Goal: Task Accomplishment & Management: Manage account settings

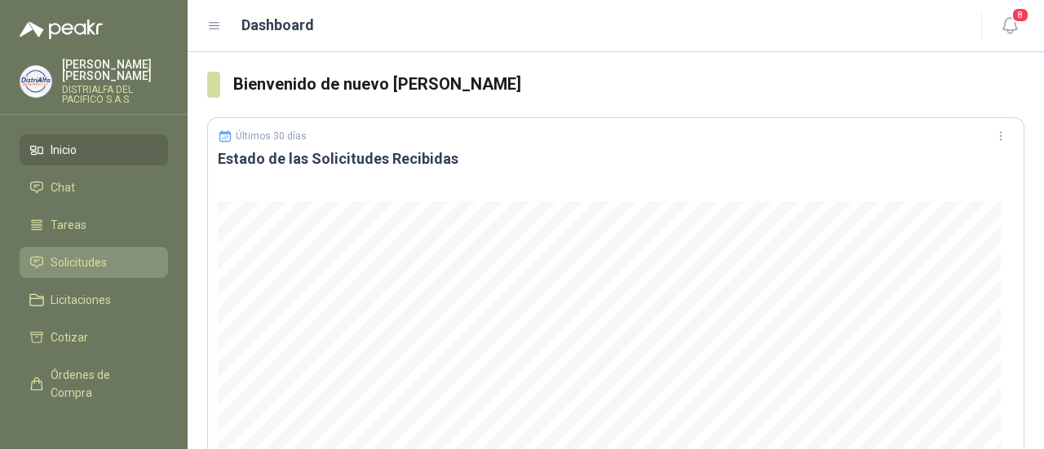
click at [115, 262] on li "Solicitudes" at bounding box center [93, 263] width 129 height 18
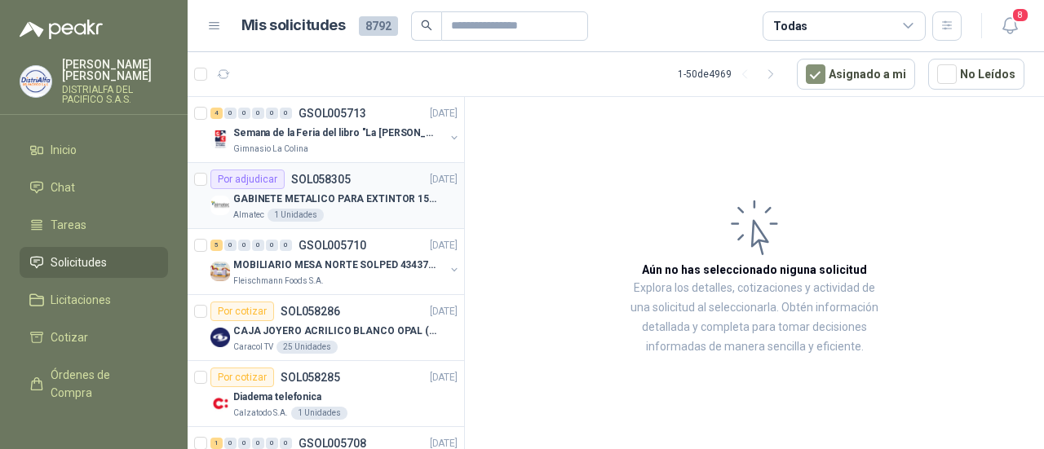
click at [342, 192] on p "GABINETE METALICO PARA EXTINTOR 15 LB" at bounding box center [334, 199] width 203 height 15
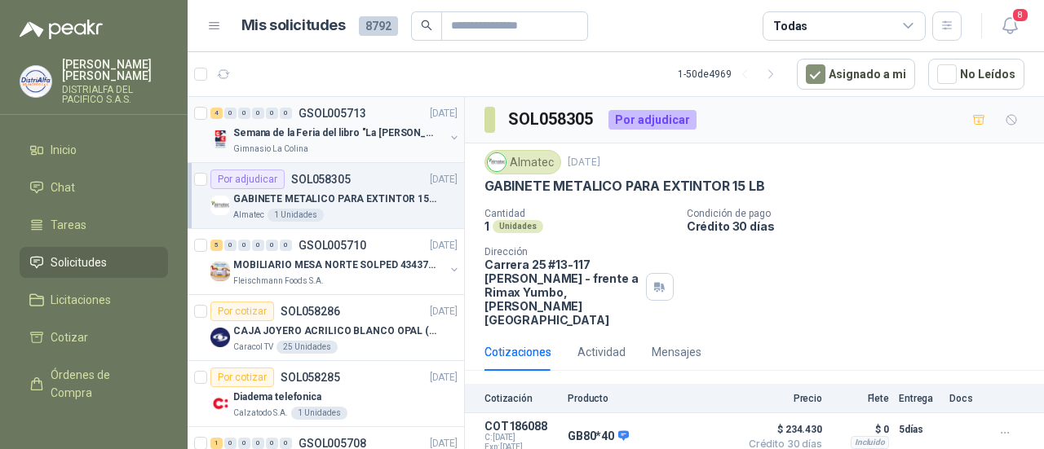
click at [406, 143] on div "Gimnasio La Colina" at bounding box center [338, 149] width 211 height 13
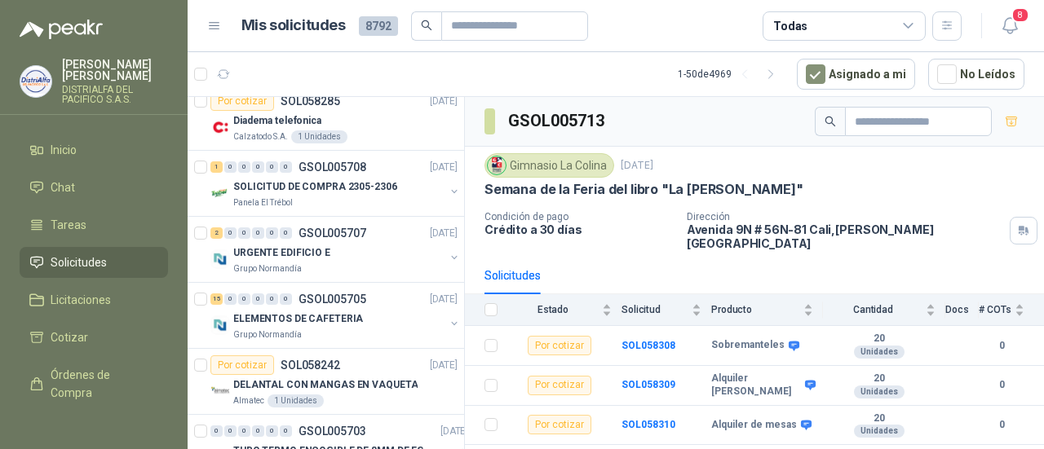
scroll to position [286, 0]
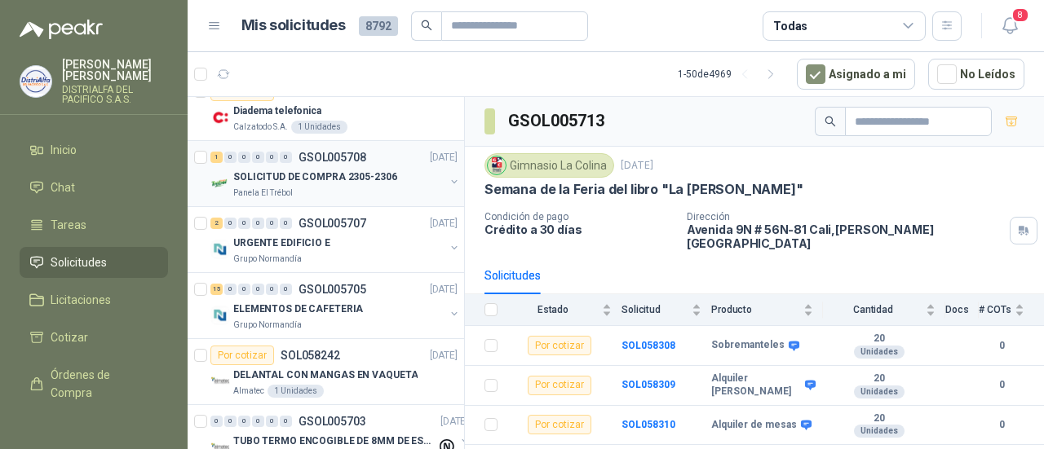
click at [364, 179] on p "SOLICITUD DE COMPRA 2305-2306" at bounding box center [315, 177] width 164 height 15
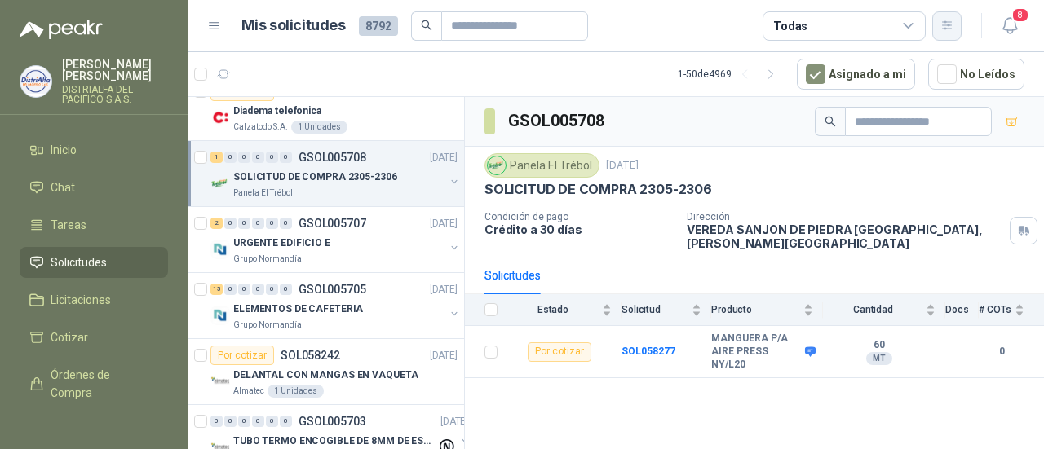
click at [938, 26] on button "button" at bounding box center [946, 25] width 29 height 29
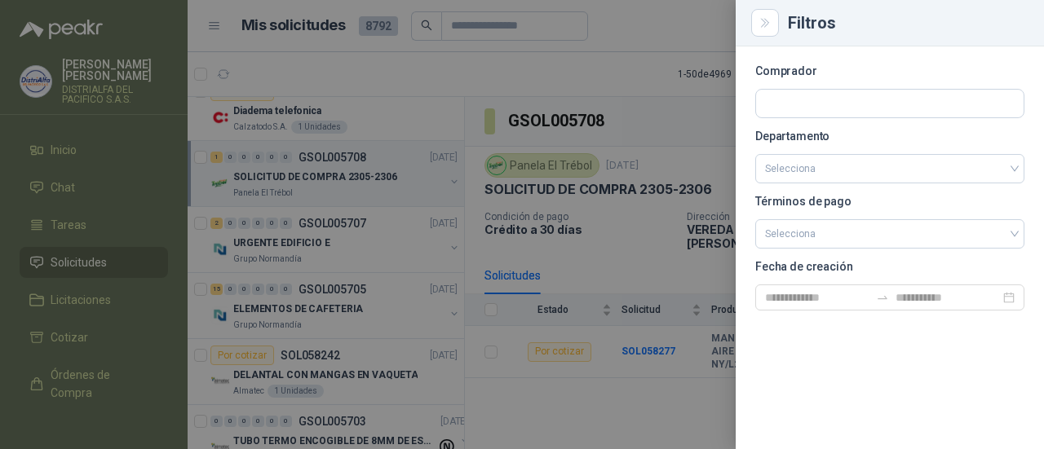
click at [215, 27] on div at bounding box center [522, 224] width 1044 height 449
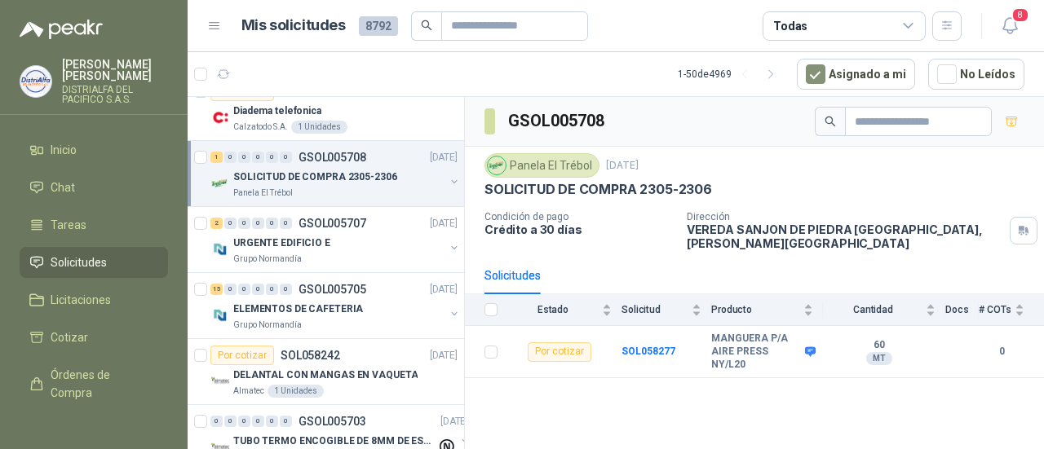
click at [151, 66] on p "[PERSON_NAME]" at bounding box center [115, 70] width 106 height 23
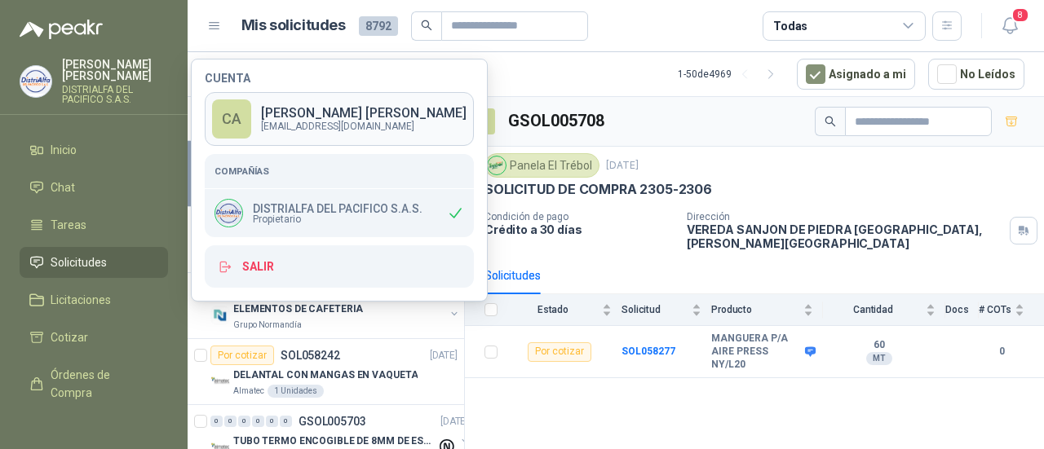
click at [425, 123] on p "[EMAIL_ADDRESS][DOMAIN_NAME]" at bounding box center [363, 126] width 205 height 10
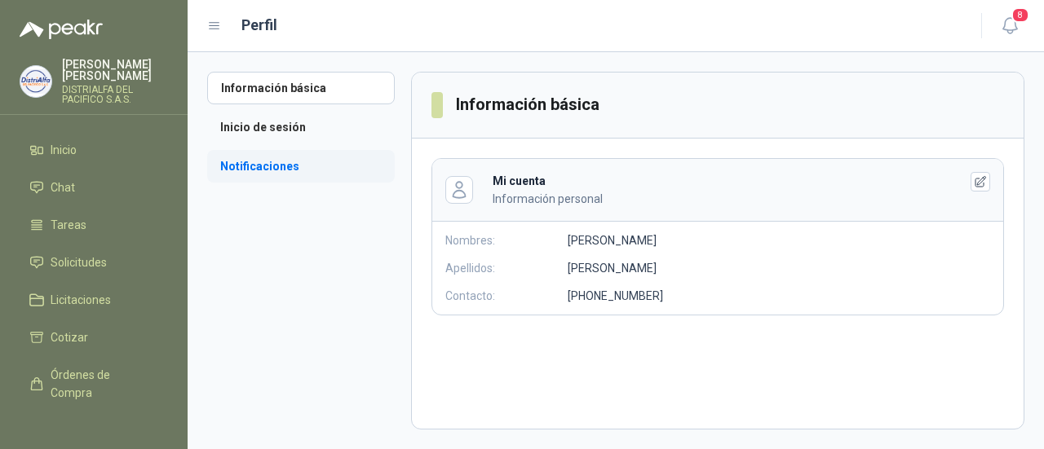
click at [297, 164] on li "Notificaciones" at bounding box center [301, 166] width 188 height 33
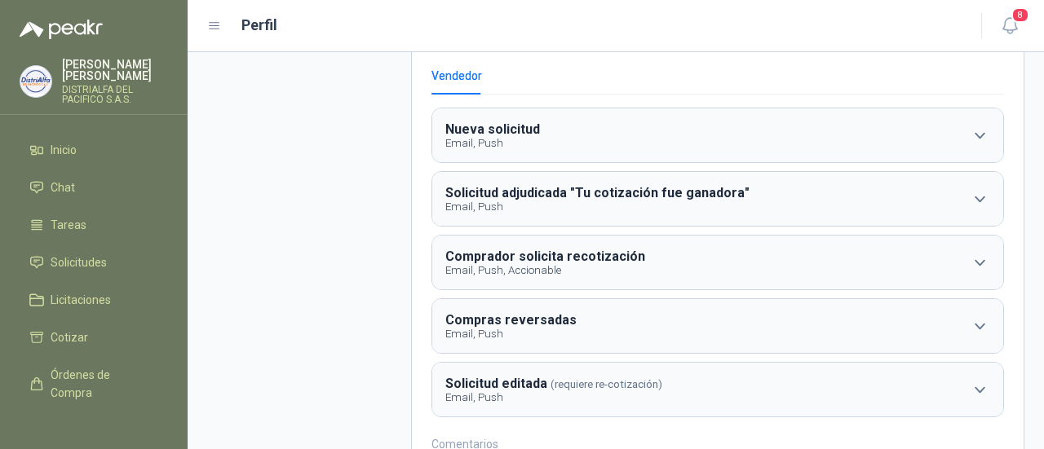
scroll to position [143, 0]
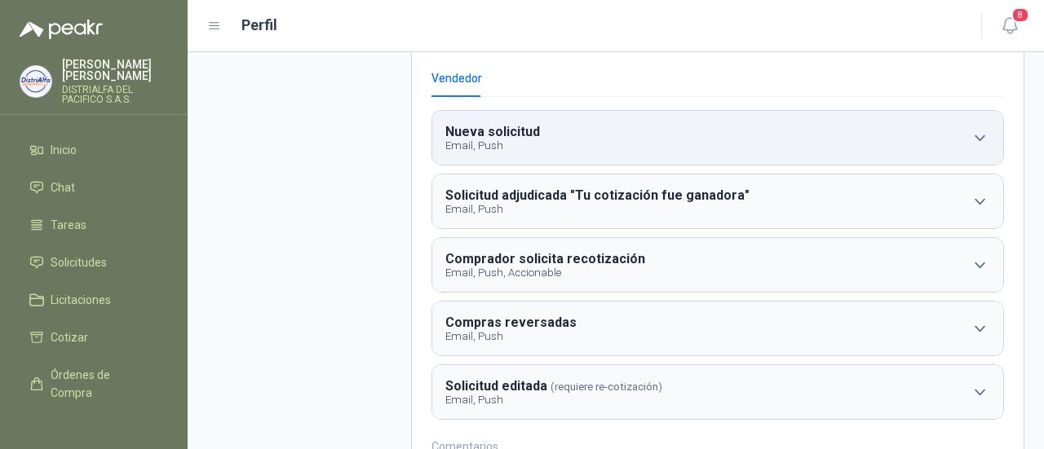
click at [969, 133] on icon "button" at bounding box center [979, 138] width 20 height 20
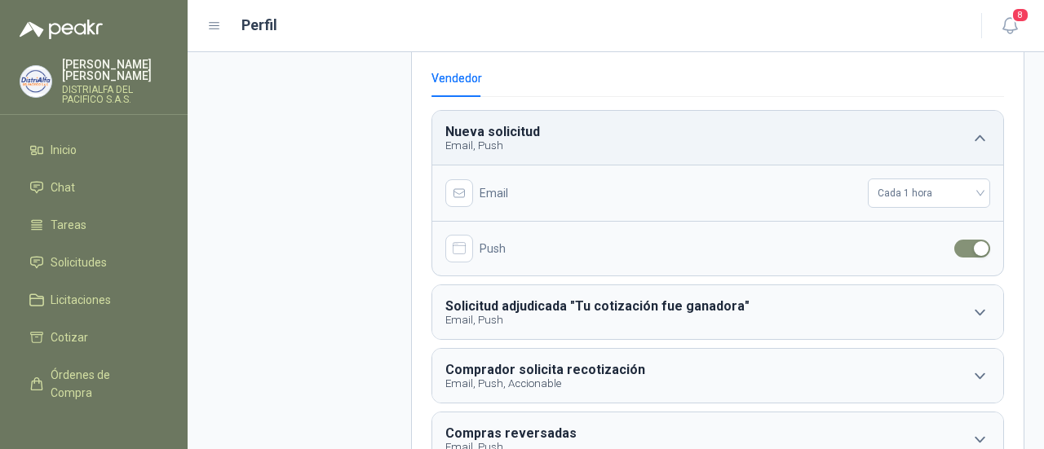
click at [969, 133] on icon "button" at bounding box center [979, 138] width 20 height 20
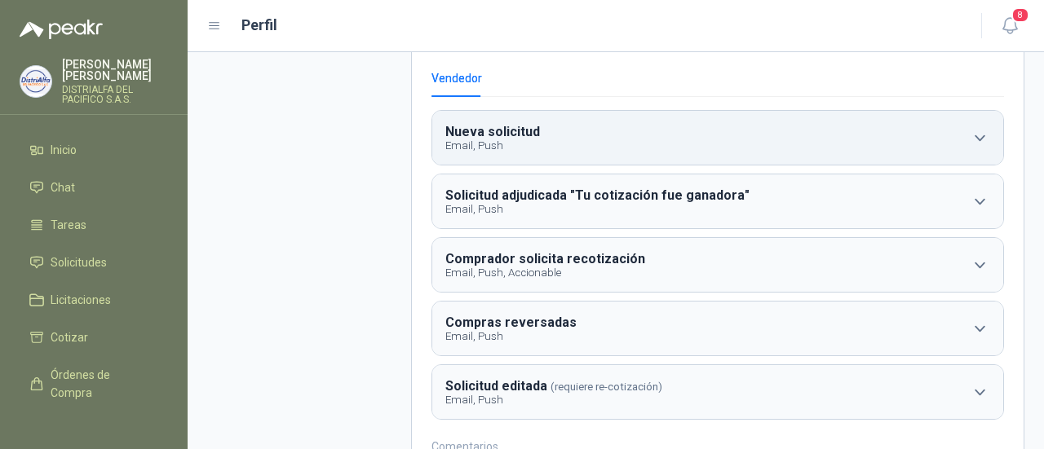
click at [168, 265] on ul "Inicio Chat Tareas Solicitudes Licitaciones Cotizar Órdenes de Compra Remisione…" at bounding box center [94, 273] width 188 height 276
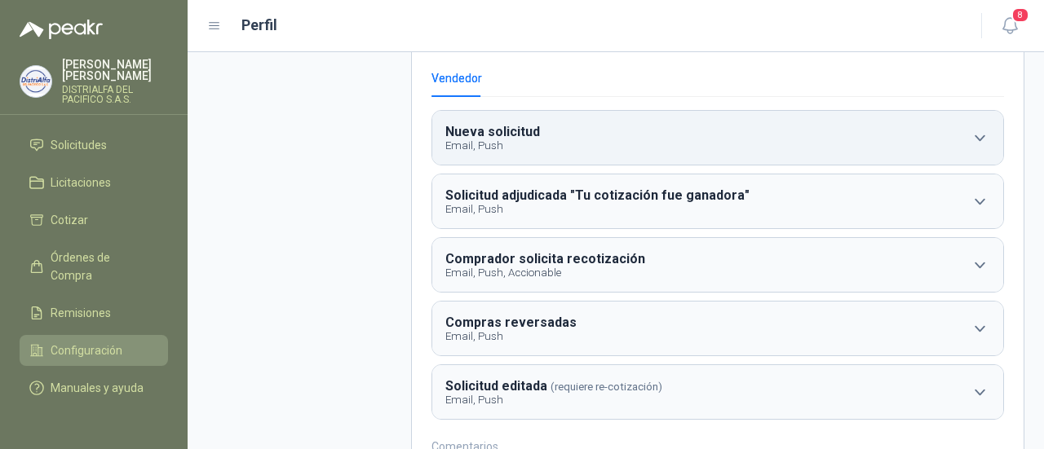
click at [95, 342] on span "Configuración" at bounding box center [87, 351] width 72 height 18
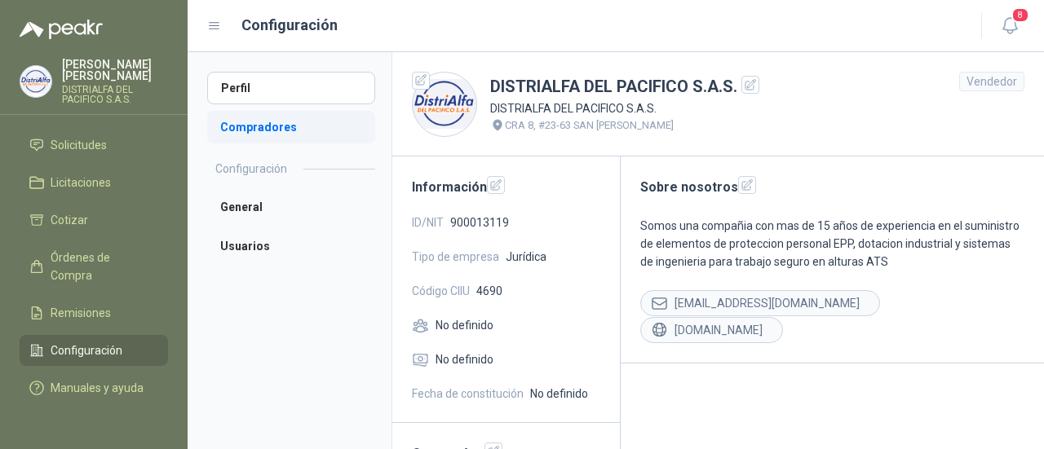
click at [302, 138] on li "Compradores" at bounding box center [291, 127] width 168 height 33
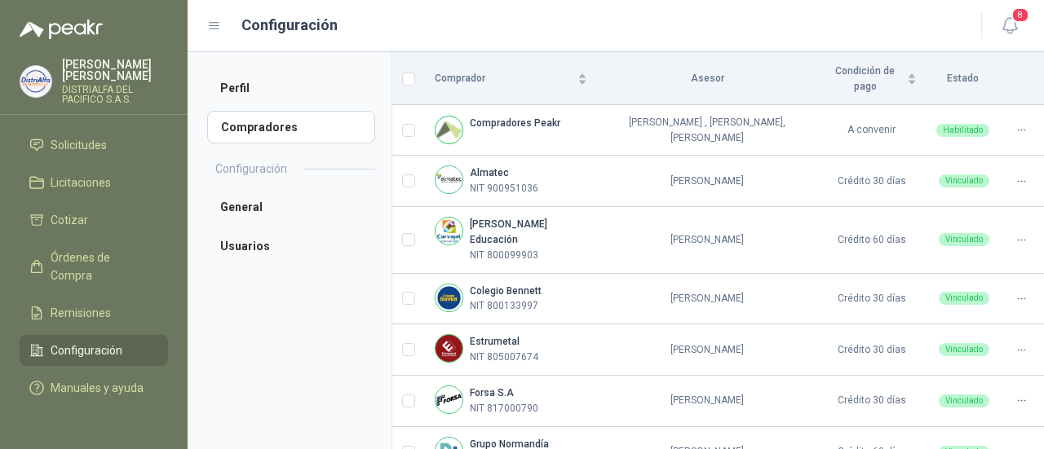
scroll to position [154, 0]
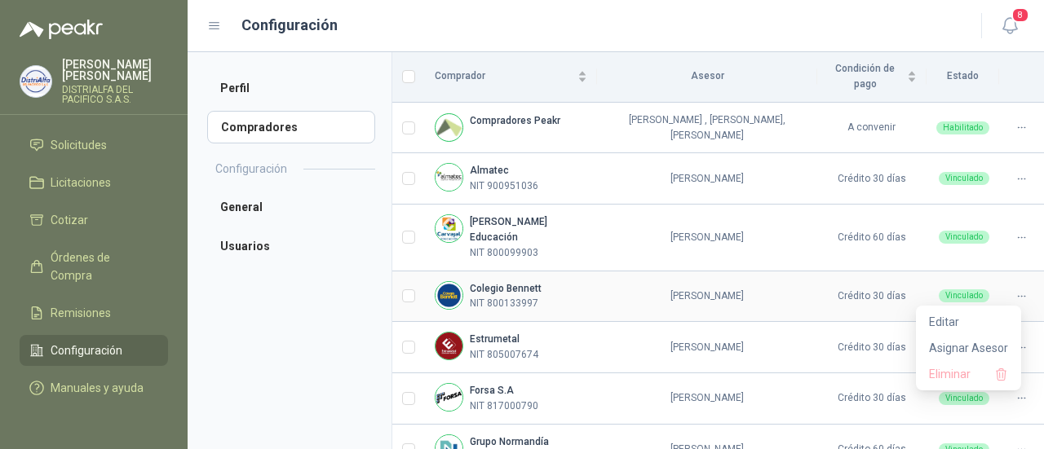
click at [1015, 290] on icon at bounding box center [1021, 296] width 12 height 12
click at [974, 337] on li "Asignar Asesor" at bounding box center [968, 348] width 99 height 26
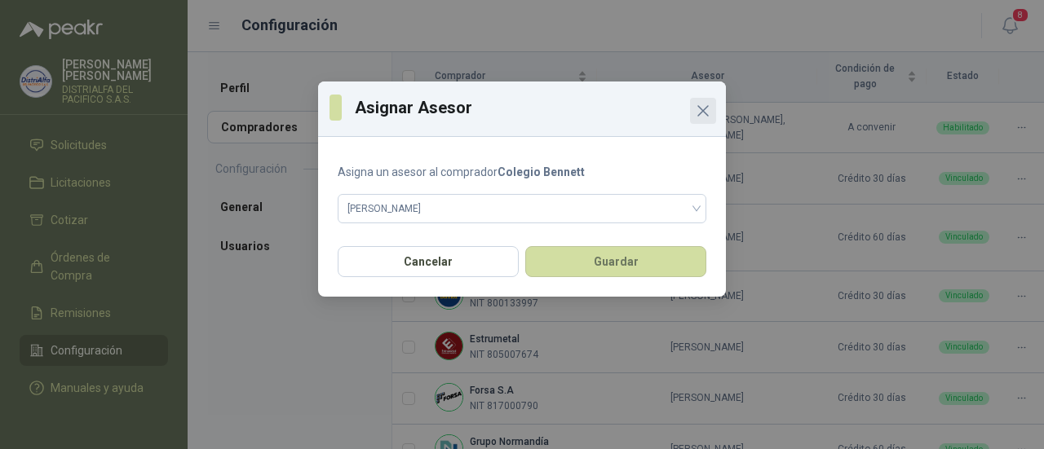
click at [699, 108] on icon "Close" at bounding box center [703, 111] width 20 height 20
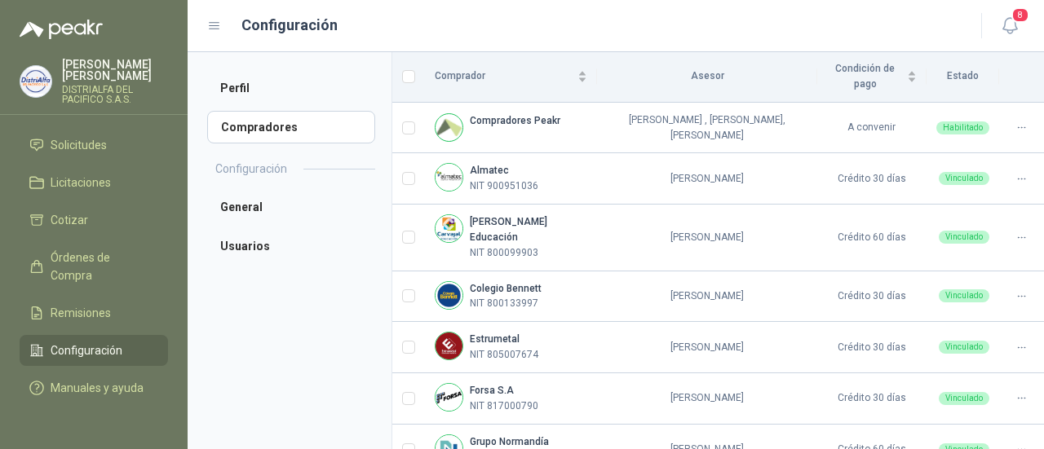
scroll to position [300, 0]
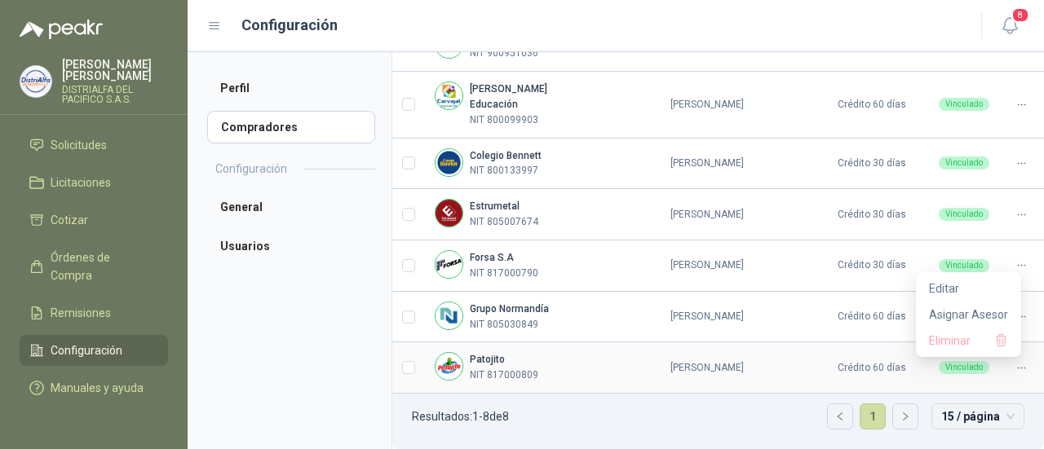
click at [1018, 368] on icon at bounding box center [1021, 368] width 7 height 1
click at [812, 323] on td "[PERSON_NAME]" at bounding box center [707, 317] width 220 height 51
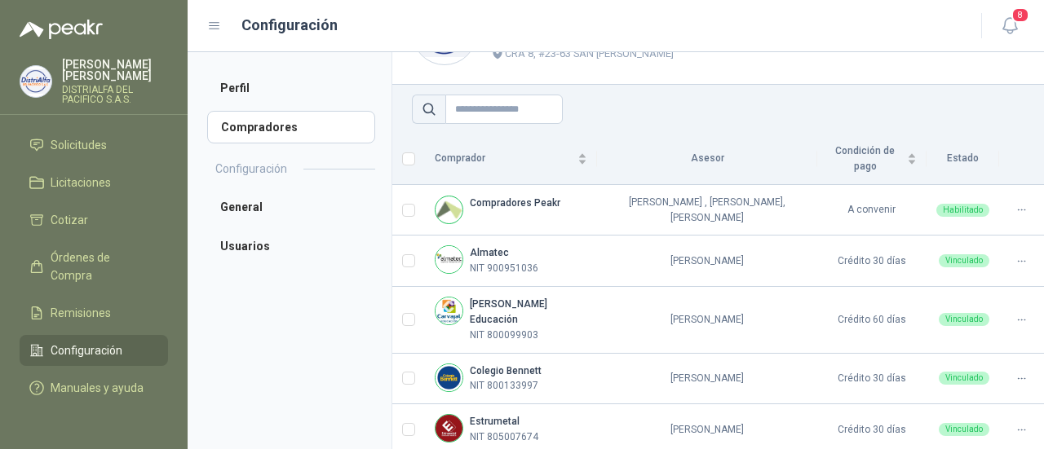
scroll to position [70, 0]
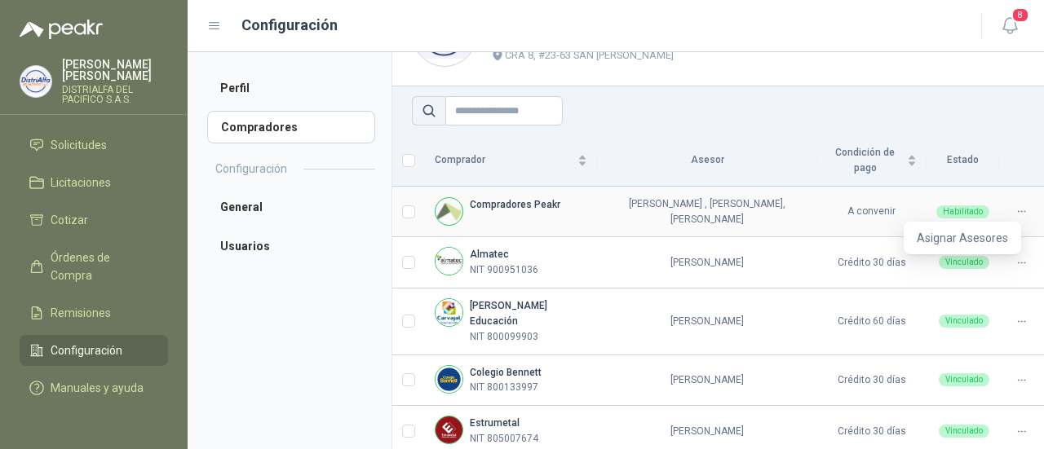
click at [1016, 213] on div at bounding box center [1021, 211] width 25 height 15
click at [956, 238] on span "Asignar Asesores" at bounding box center [961, 238] width 91 height 18
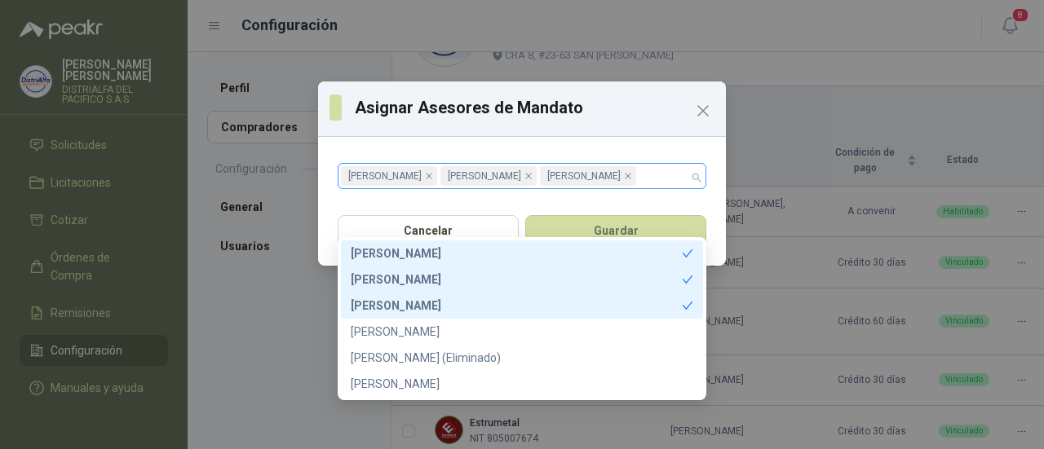
click at [521, 185] on span "[PERSON_NAME]" at bounding box center [484, 176] width 73 height 18
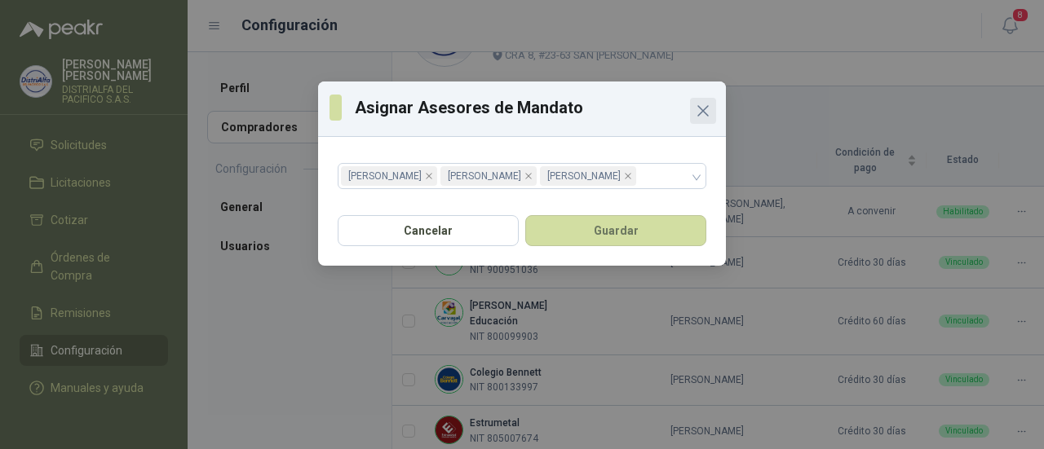
click at [712, 107] on icon "Close" at bounding box center [703, 111] width 20 height 20
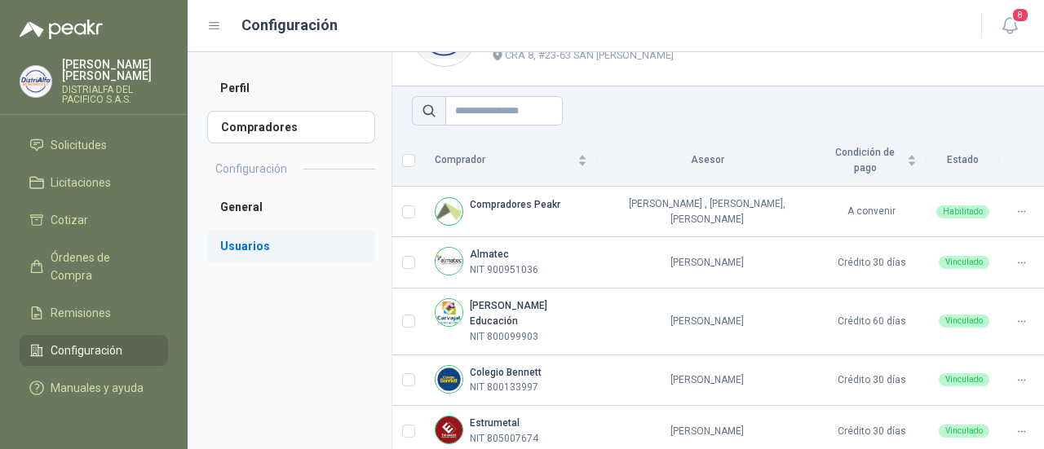
click at [227, 245] on li "Usuarios" at bounding box center [291, 246] width 168 height 33
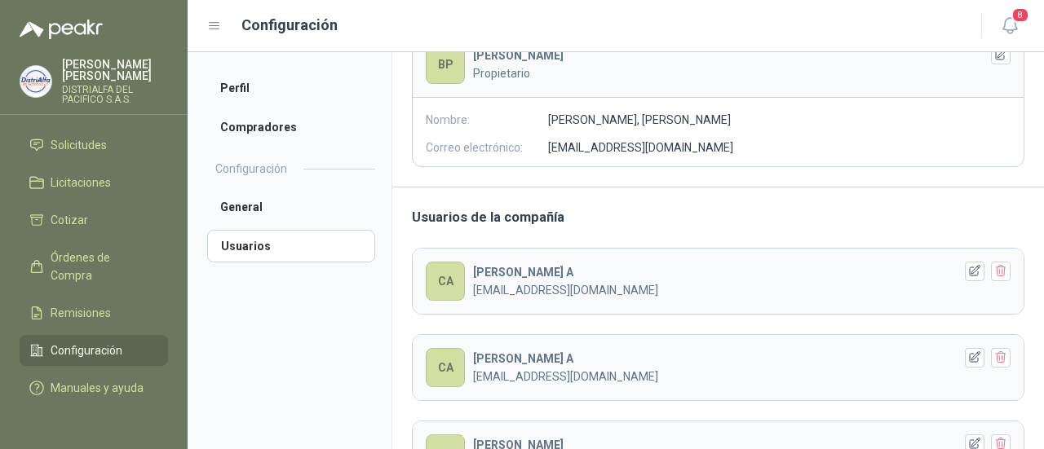
scroll to position [150, 0]
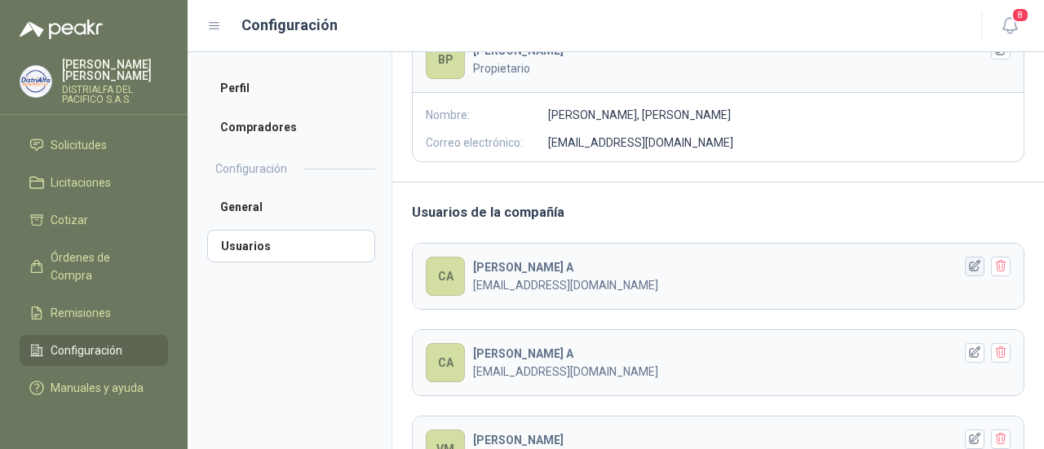
click at [968, 264] on icon "button" at bounding box center [975, 266] width 14 height 14
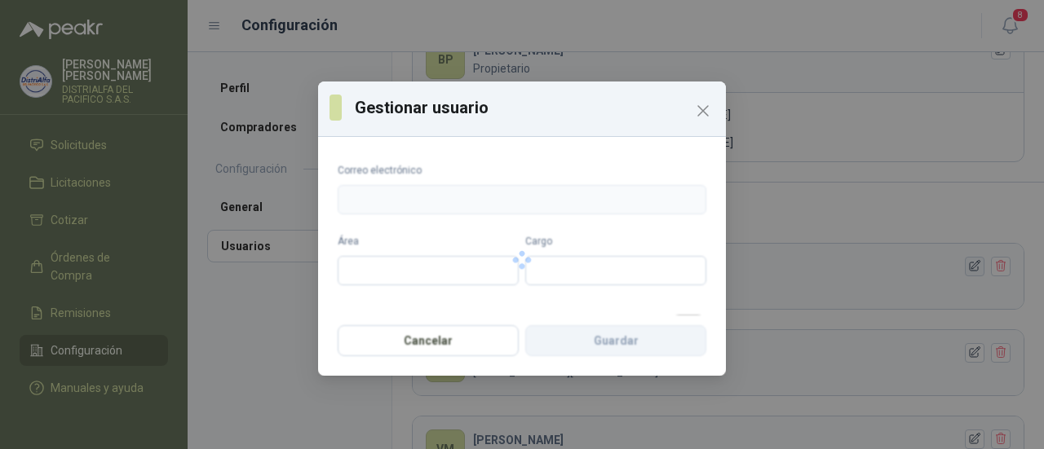
type input "**********"
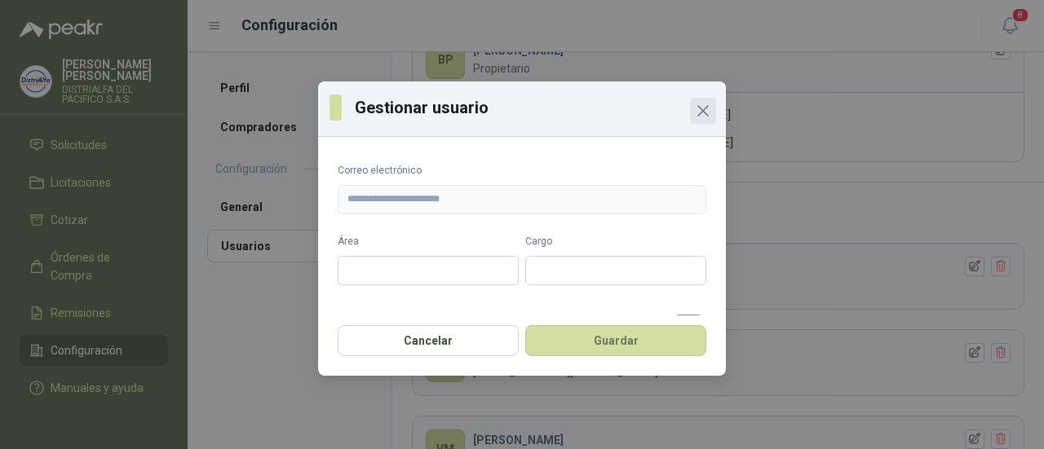
click at [706, 104] on icon "Close" at bounding box center [703, 111] width 20 height 20
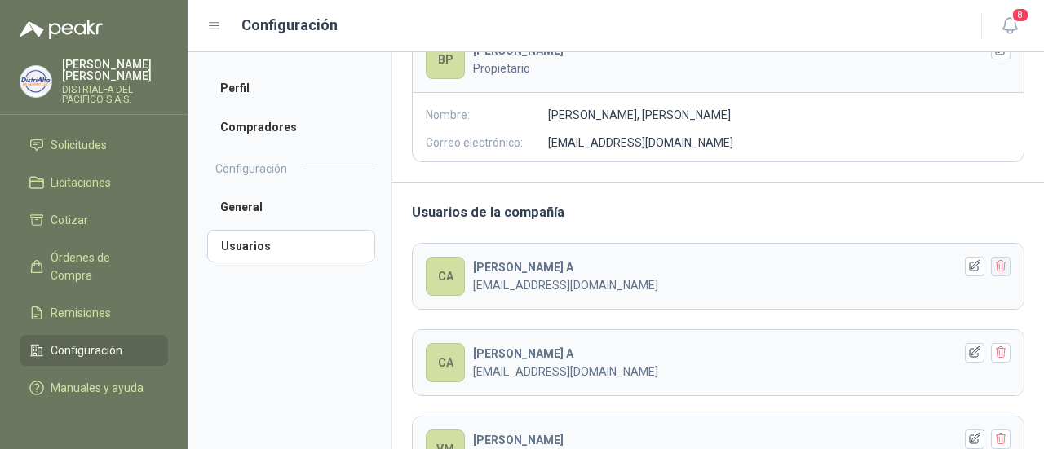
click at [994, 267] on icon "button" at bounding box center [1001, 266] width 14 height 14
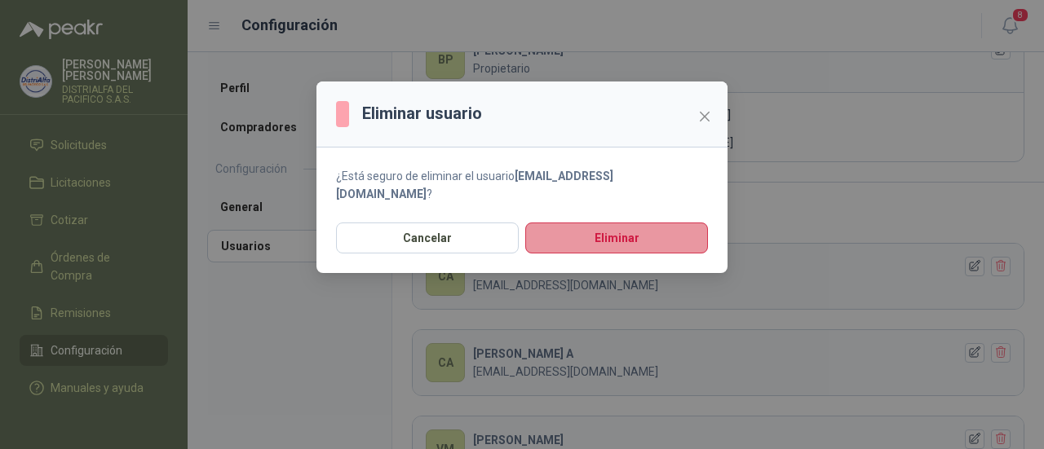
click at [582, 223] on button "Eliminar" at bounding box center [616, 238] width 183 height 31
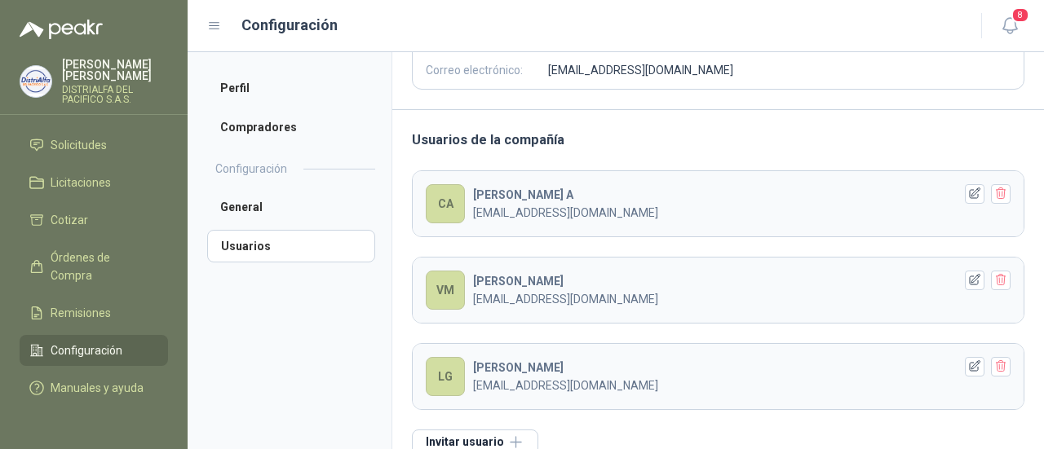
scroll to position [244, 0]
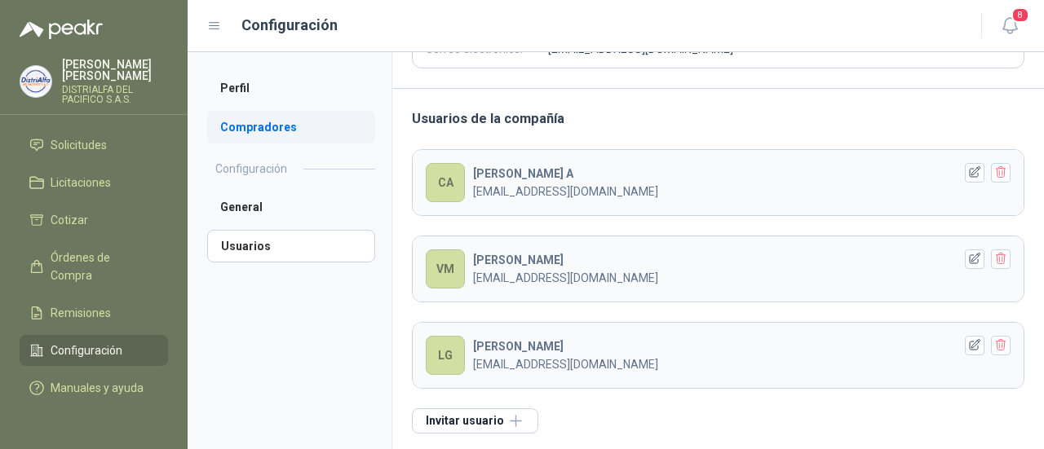
click at [286, 126] on li "Compradores" at bounding box center [291, 127] width 168 height 33
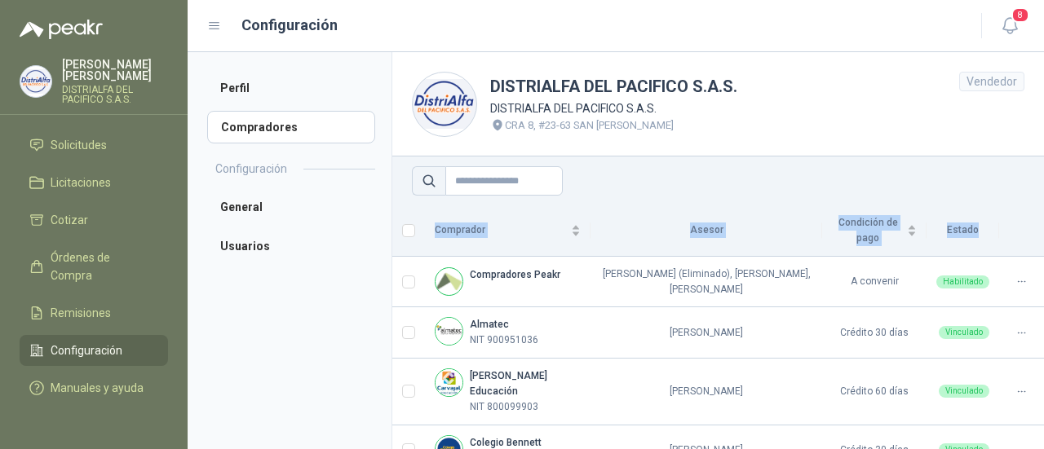
drag, startPoint x: 1029, startPoint y: 251, endPoint x: 1043, endPoint y: 297, distance: 47.7
click at [1043, 297] on section "DISTRIALFA [PERSON_NAME] S.A.S. DISTRIALFA [PERSON_NAME] S.A.S. CRA 8, #23-63 S…" at bounding box center [717, 250] width 652 height 397
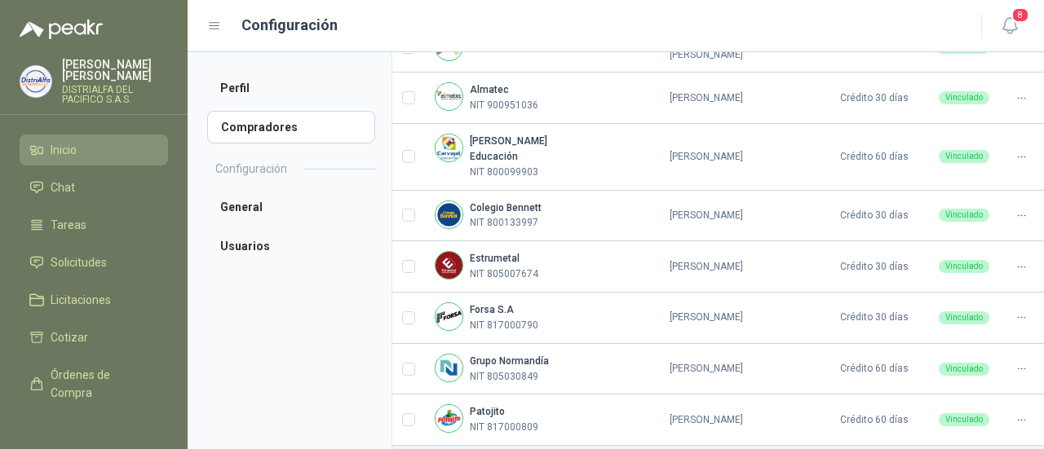
click at [117, 151] on li "Inicio" at bounding box center [93, 150] width 129 height 18
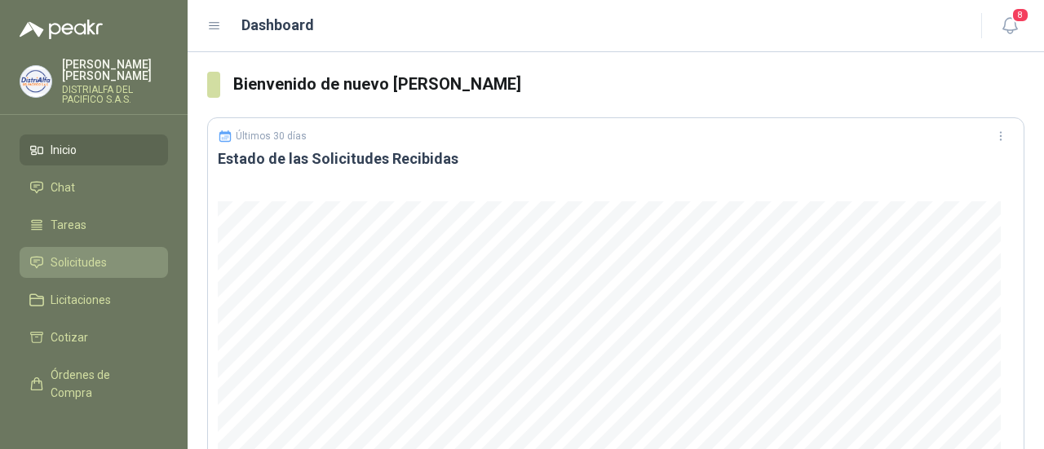
click at [126, 272] on link "Solicitudes" at bounding box center [94, 262] width 148 height 31
